Goal: Navigation & Orientation: Find specific page/section

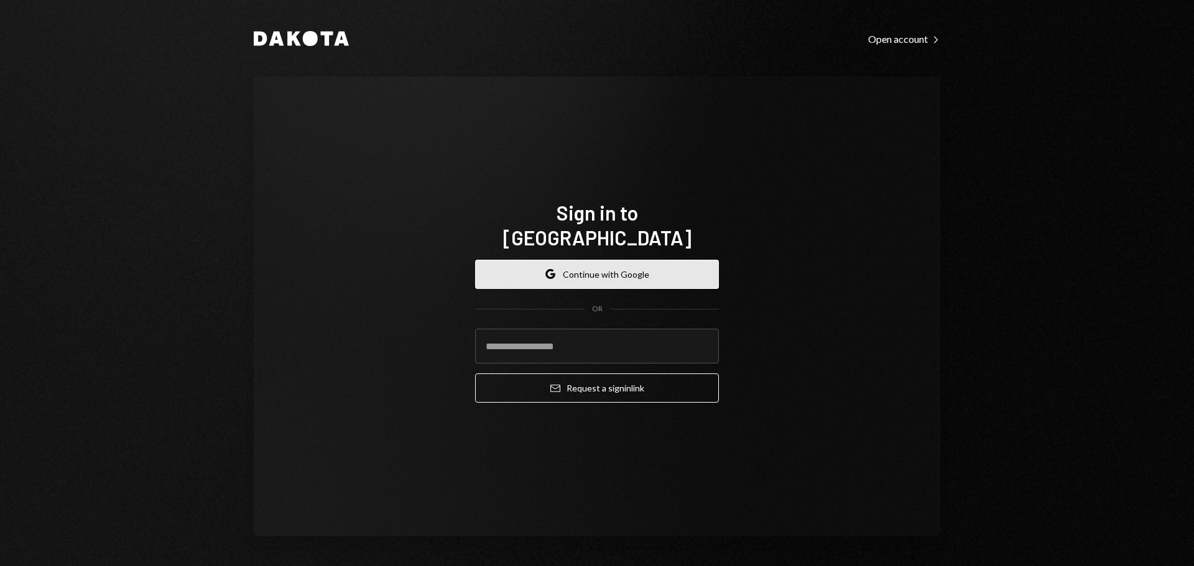
click at [625, 266] on button "Google Continue with Google" at bounding box center [597, 274] width 244 height 29
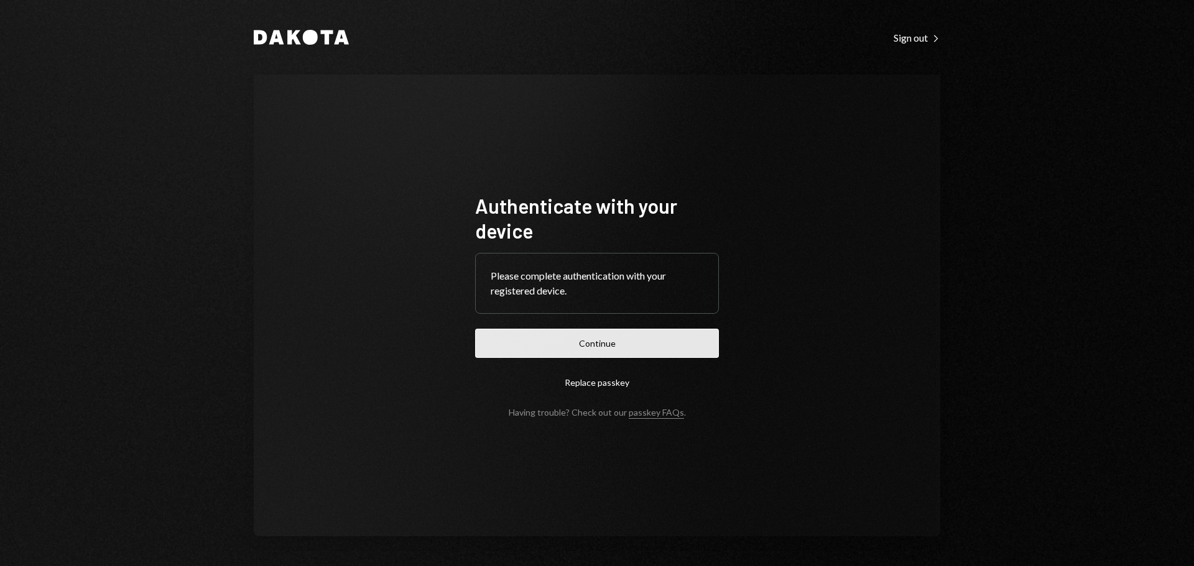
click at [614, 345] on button "Continue" at bounding box center [597, 343] width 244 height 29
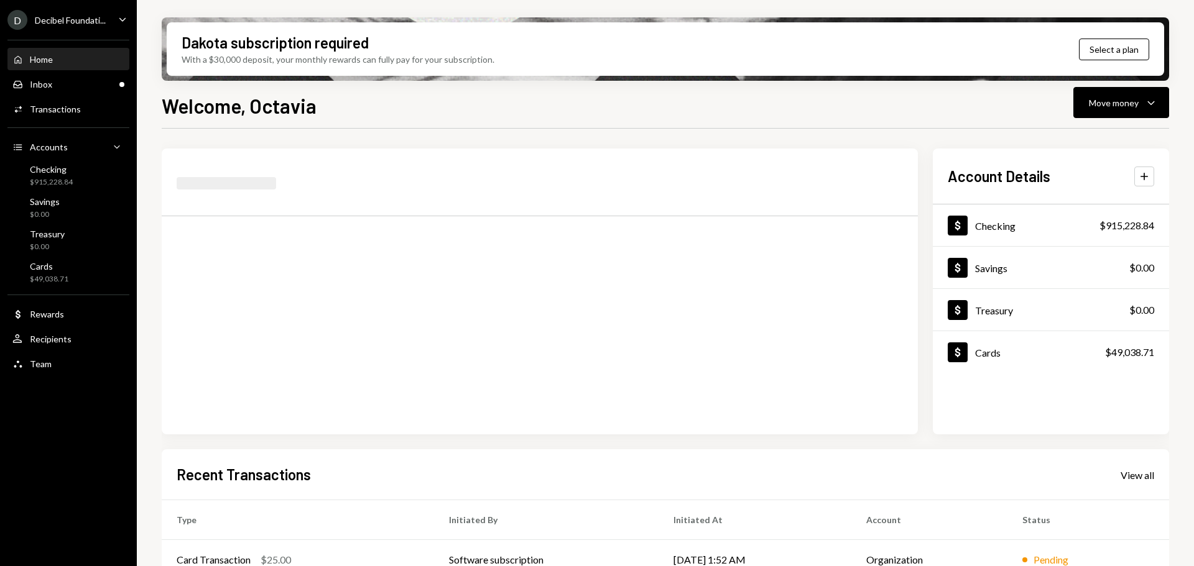
click at [99, 17] on div "Decibel Foundati..." at bounding box center [70, 20] width 71 height 11
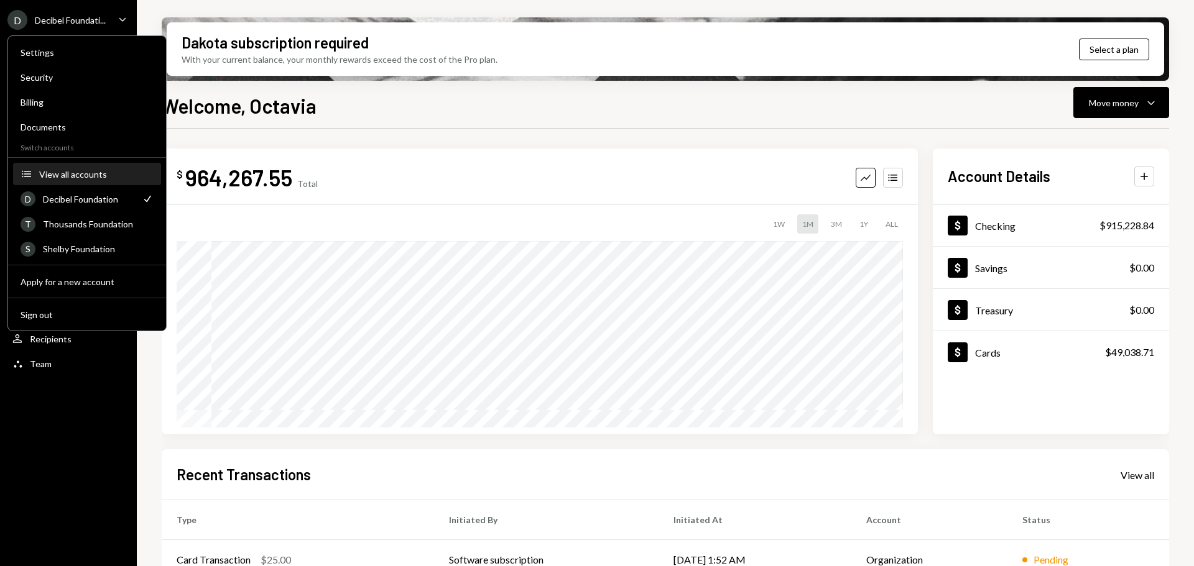
click at [96, 178] on div "View all accounts" at bounding box center [96, 174] width 114 height 11
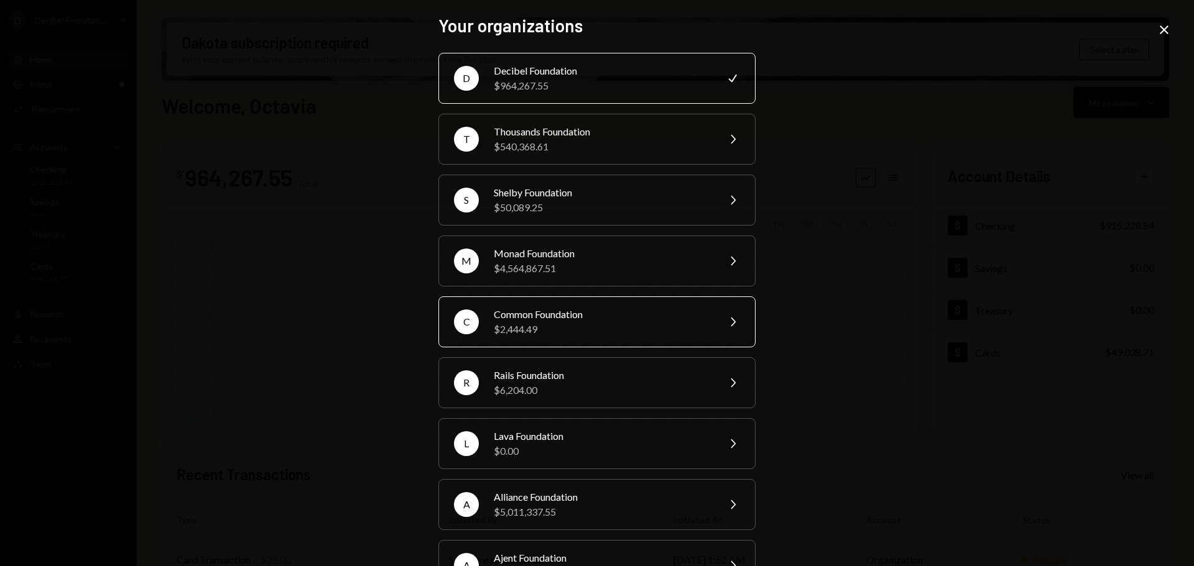
click at [541, 315] on div "Common Foundation" at bounding box center [602, 314] width 216 height 15
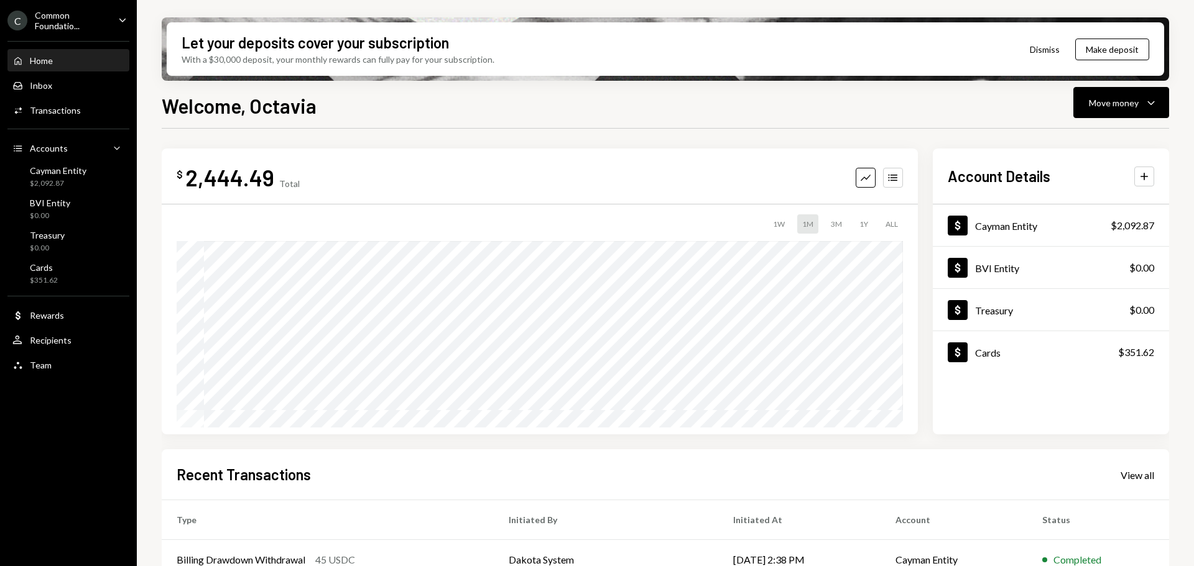
click at [1011, 118] on div "Welcome, Octavia Move money Caret Down $ 2,444.49 Total Graph Accounts 1W 1M 3M…" at bounding box center [665, 365] width 1007 height 549
click at [980, 1] on div "Let your deposits cover your subscription With a $30,000 deposit, your monthly …" at bounding box center [665, 283] width 1057 height 566
